Goal: Find specific page/section: Find specific page/section

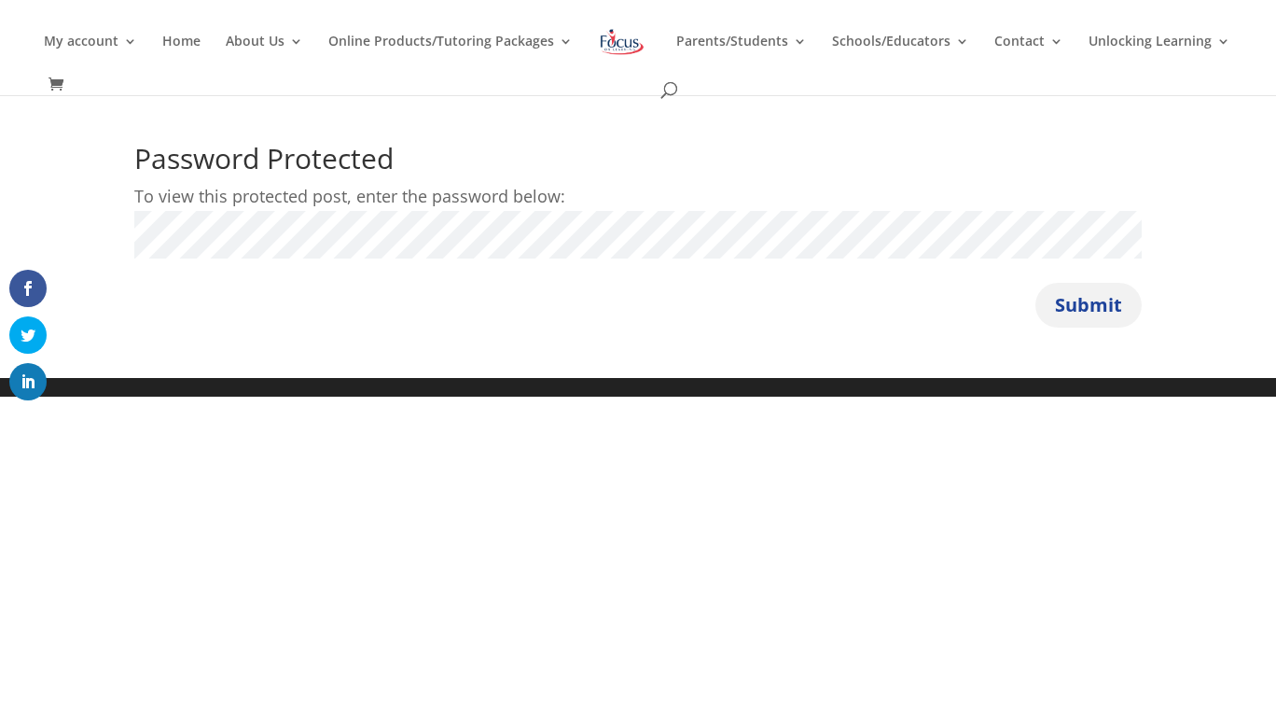
click at [1059, 295] on button "Submit" at bounding box center [1089, 305] width 106 height 45
click at [1036, 283] on button "Submit" at bounding box center [1089, 305] width 106 height 45
click at [1115, 306] on button "Submit" at bounding box center [1089, 305] width 106 height 45
click at [1110, 303] on button "Submit" at bounding box center [1089, 305] width 106 height 45
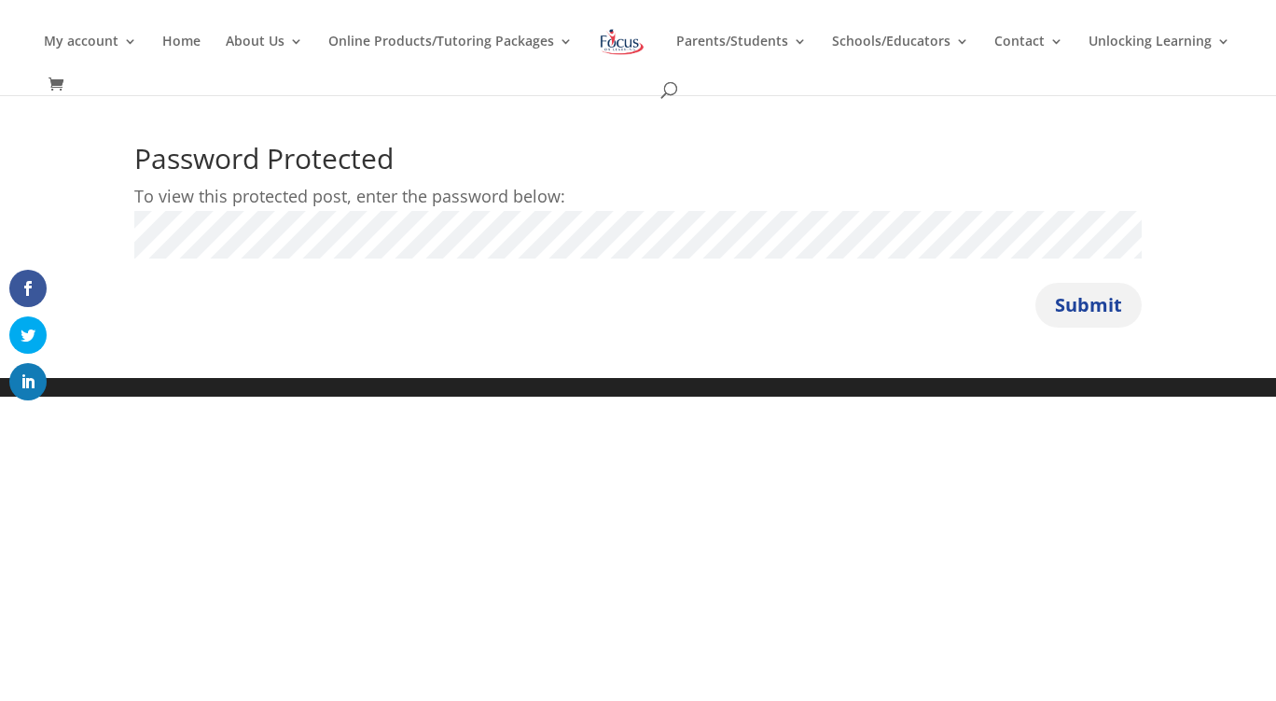
click at [1063, 305] on button "Submit" at bounding box center [1089, 305] width 106 height 45
click at [619, 91] on div "My account My account Account details My Courses Home About Us About FOL The FO…" at bounding box center [637, 47] width 1219 height 95
click at [1080, 294] on button "Submit" at bounding box center [1089, 305] width 106 height 45
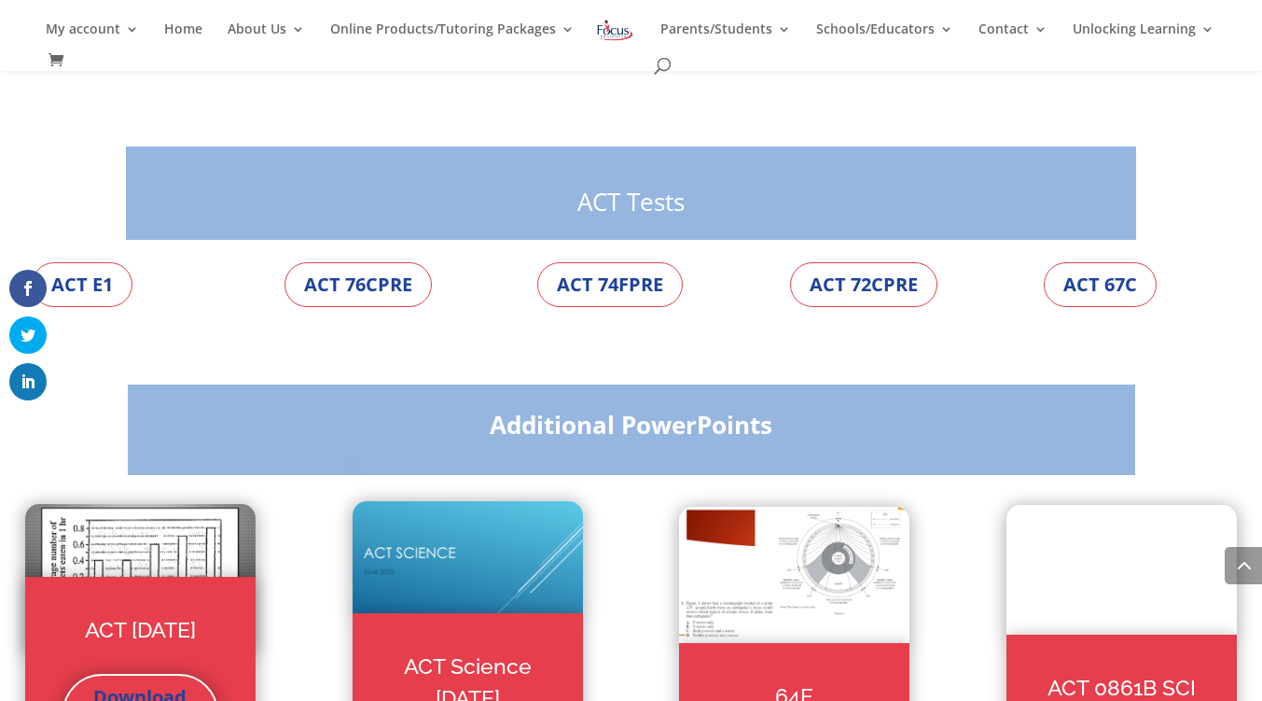
scroll to position [5599, 0]
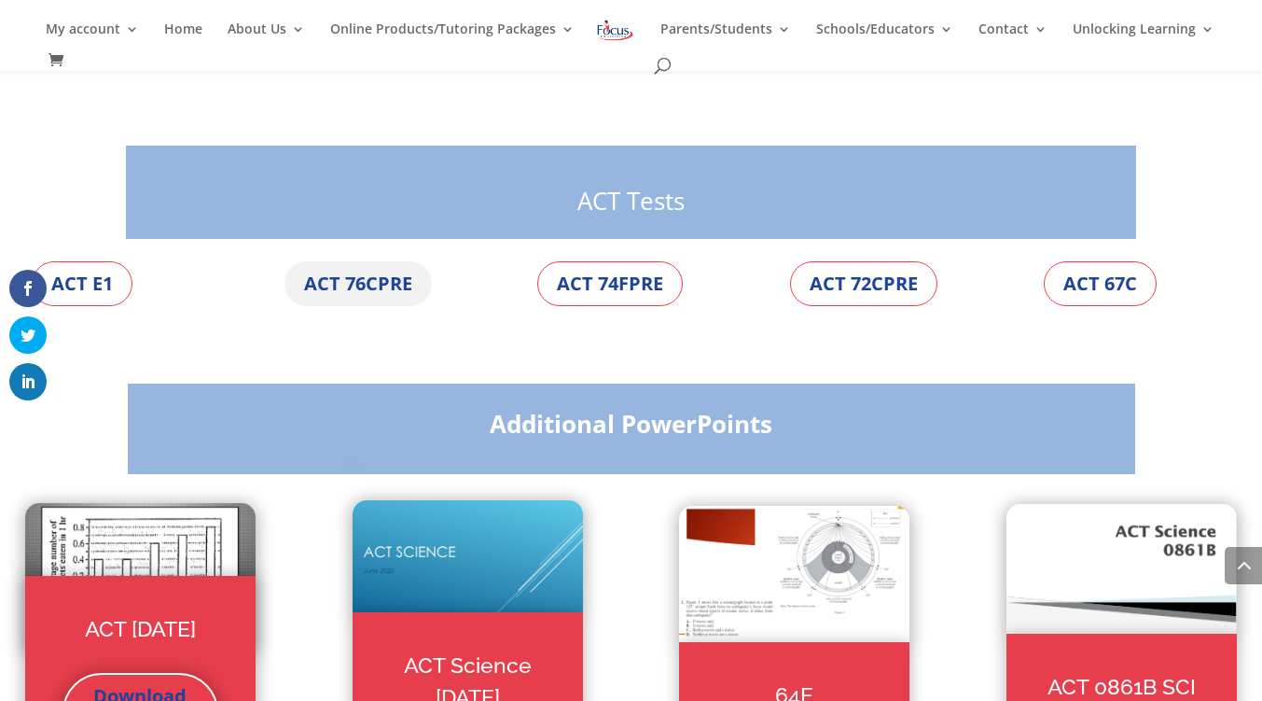
click at [396, 299] on link "ACT 76CPRE" at bounding box center [358, 283] width 147 height 45
